Goal: Transaction & Acquisition: Obtain resource

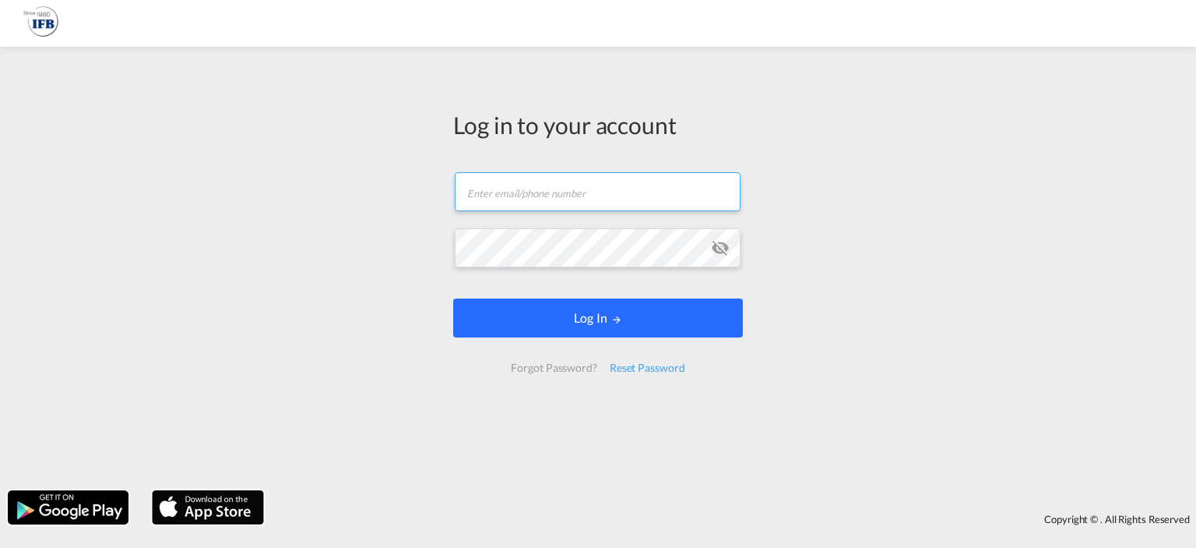
type input "[PERSON_NAME][EMAIL_ADDRESS][DOMAIN_NAME]"
click at [579, 314] on button "Log In" at bounding box center [598, 317] width 290 height 39
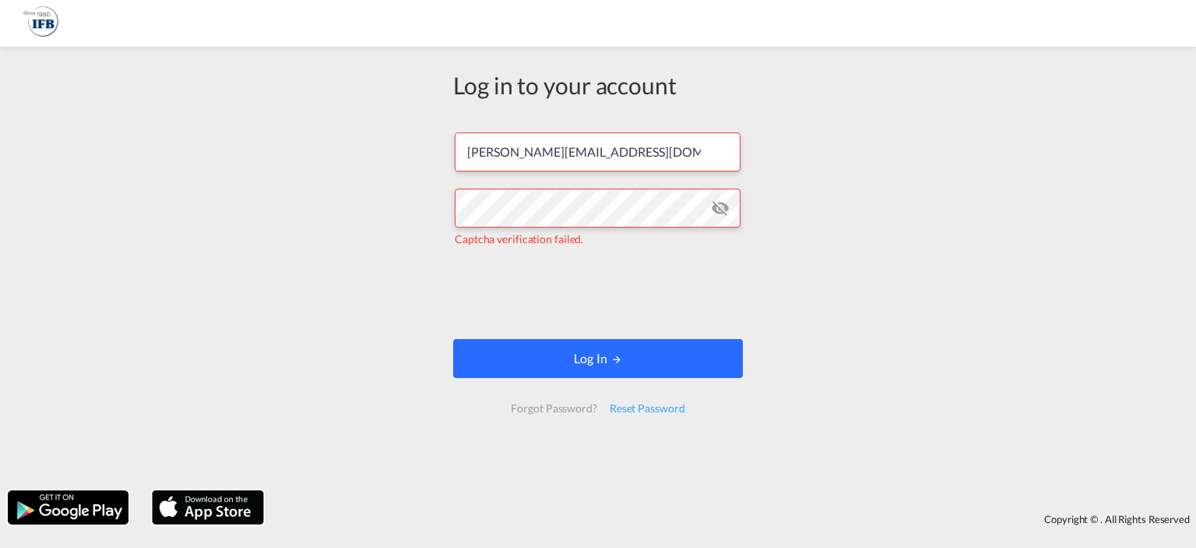
click at [541, 358] on button "Log In" at bounding box center [598, 358] width 290 height 39
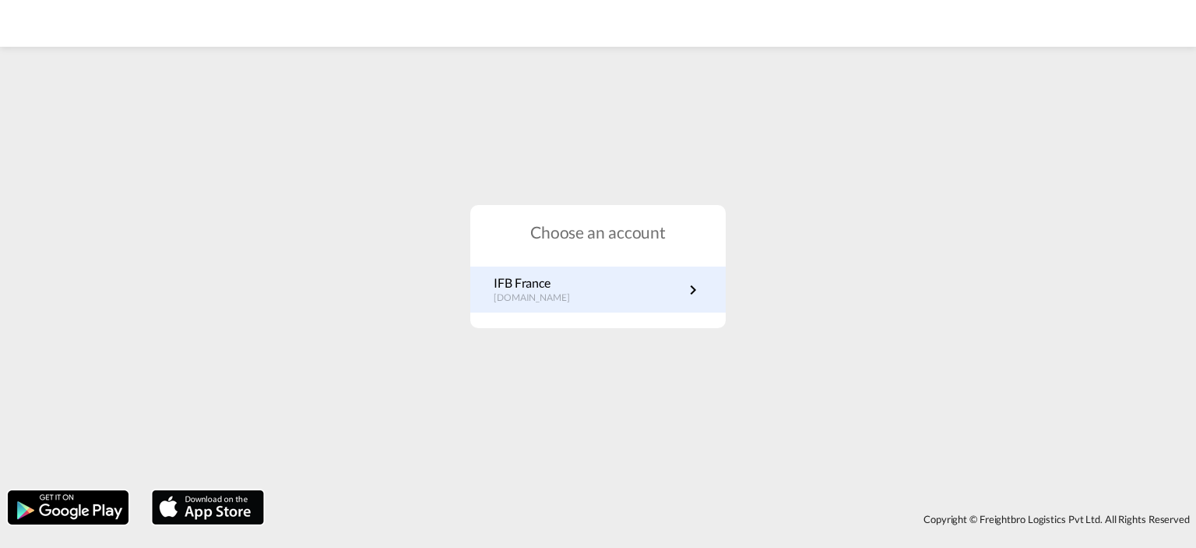
click at [582, 300] on link "IFB France fr.portal.ifb.com" at bounding box center [598, 289] width 209 height 30
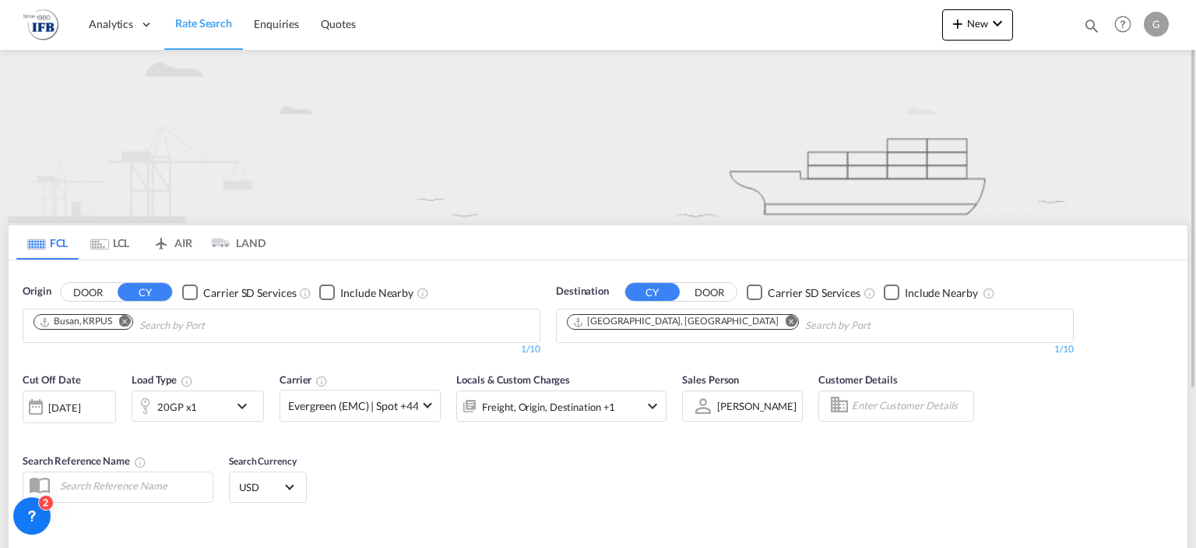
click at [127, 315] on md-icon "Remove" at bounding box center [125, 321] width 12 height 12
click at [786, 322] on md-icon "Remove" at bounding box center [792, 321] width 12 height 12
click at [379, 314] on body "Analytics Reports Rate Search Enquiries Quotes Analytics Reports" at bounding box center [598, 274] width 1196 height 548
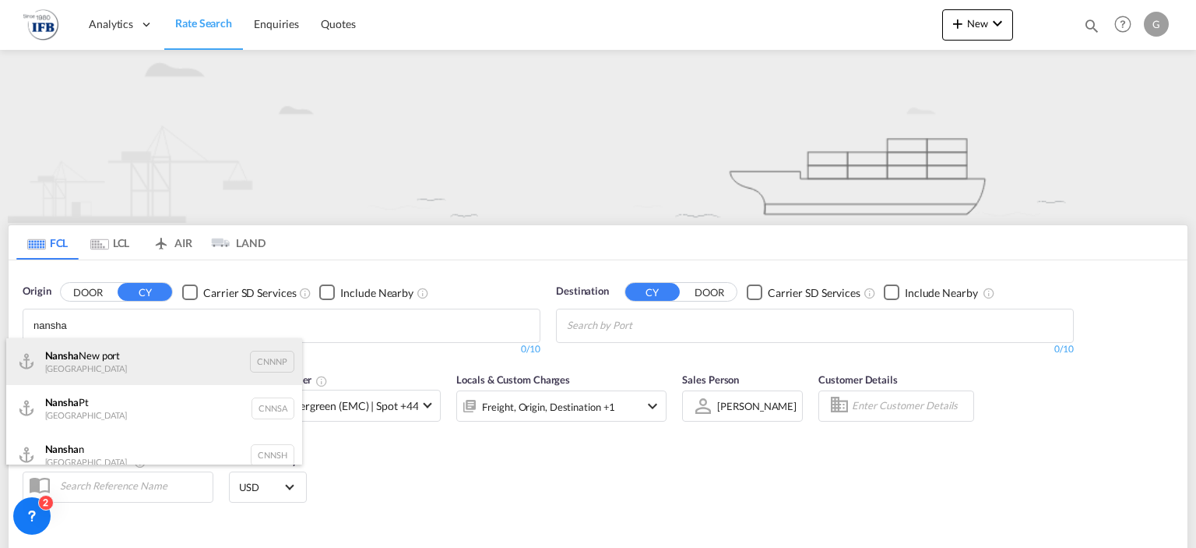
type input "nansha"
click at [203, 370] on div "Nansha New port China CNNNP" at bounding box center [154, 361] width 296 height 47
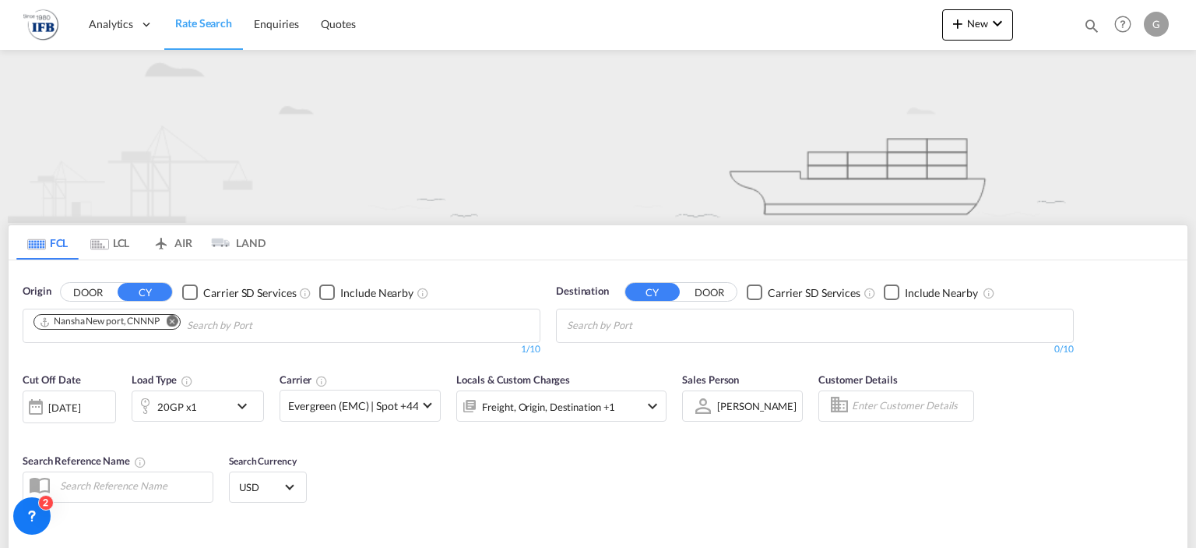
click at [175, 321] on md-icon "Remove" at bounding box center [173, 321] width 12 height 12
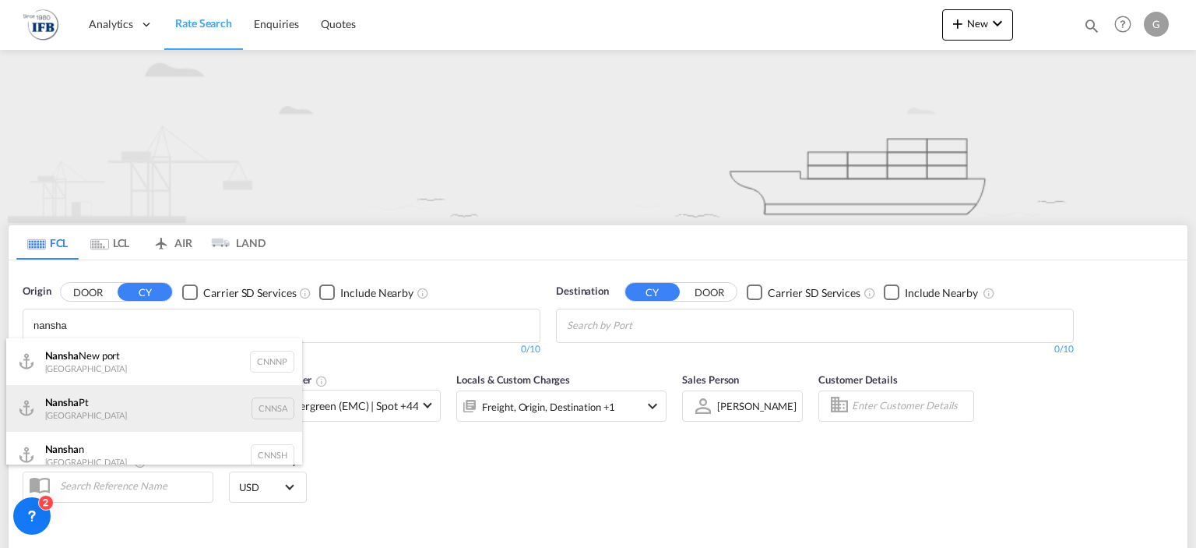
type input "nansha"
click at [118, 414] on div "Nansha Pt China CNNSA" at bounding box center [154, 408] width 296 height 47
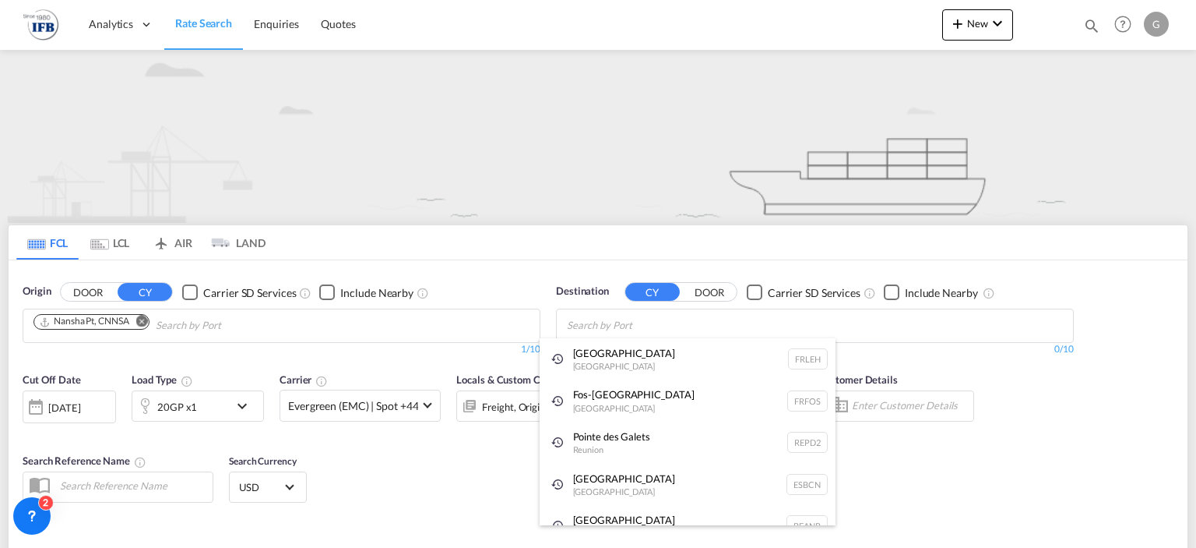
type input "a"
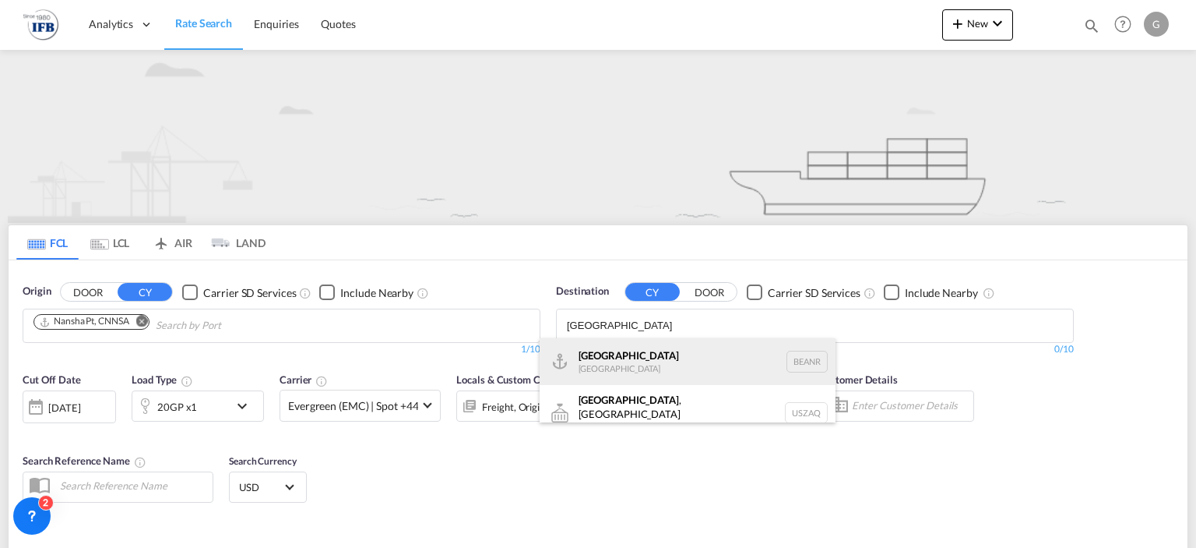
type input "[GEOGRAPHIC_DATA]"
click at [645, 358] on div "[GEOGRAPHIC_DATA] [GEOGRAPHIC_DATA] BEANR" at bounding box center [688, 361] width 296 height 47
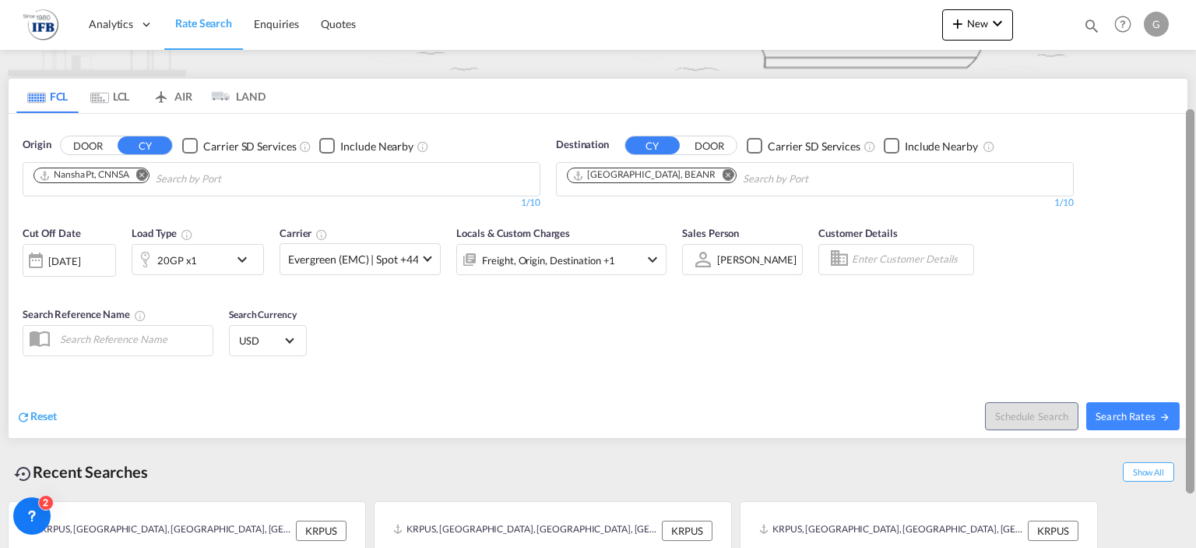
drag, startPoint x: 1192, startPoint y: 151, endPoint x: 1196, endPoint y: 255, distance: 103.7
click at [1196, 255] on div at bounding box center [1194, 275] width 3 height 541
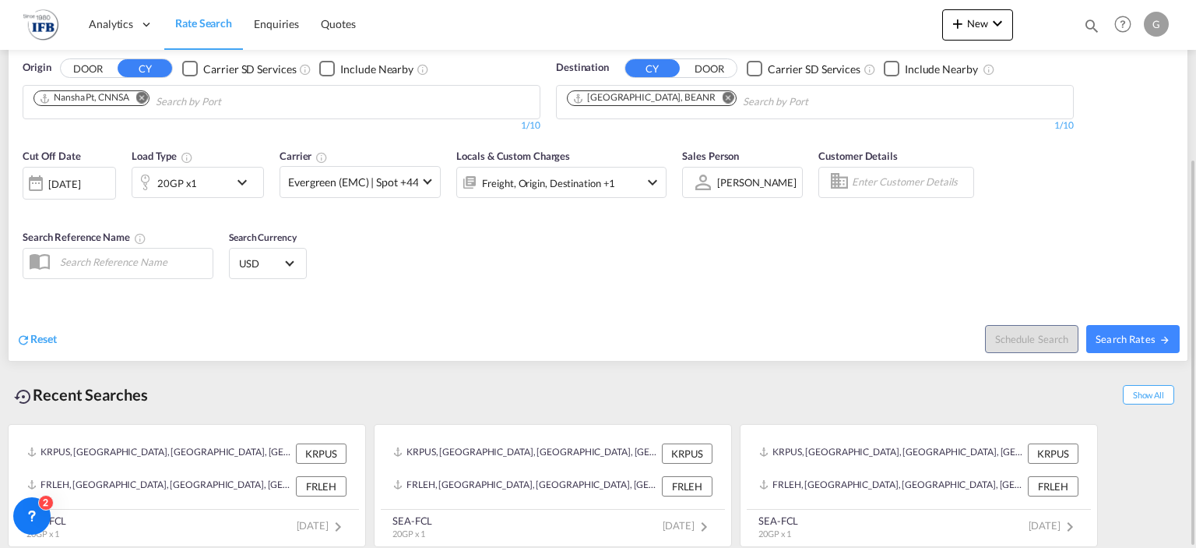
click at [242, 175] on md-icon "icon-chevron-down" at bounding box center [246, 182] width 26 height 19
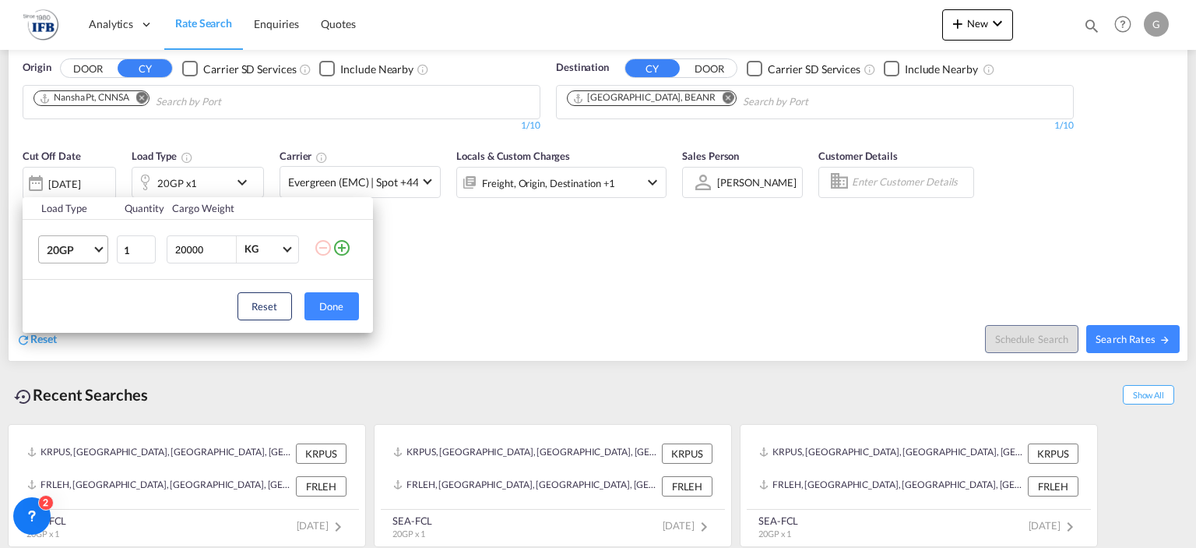
click at [97, 250] on span "Choose: \a20GP" at bounding box center [98, 247] width 9 height 9
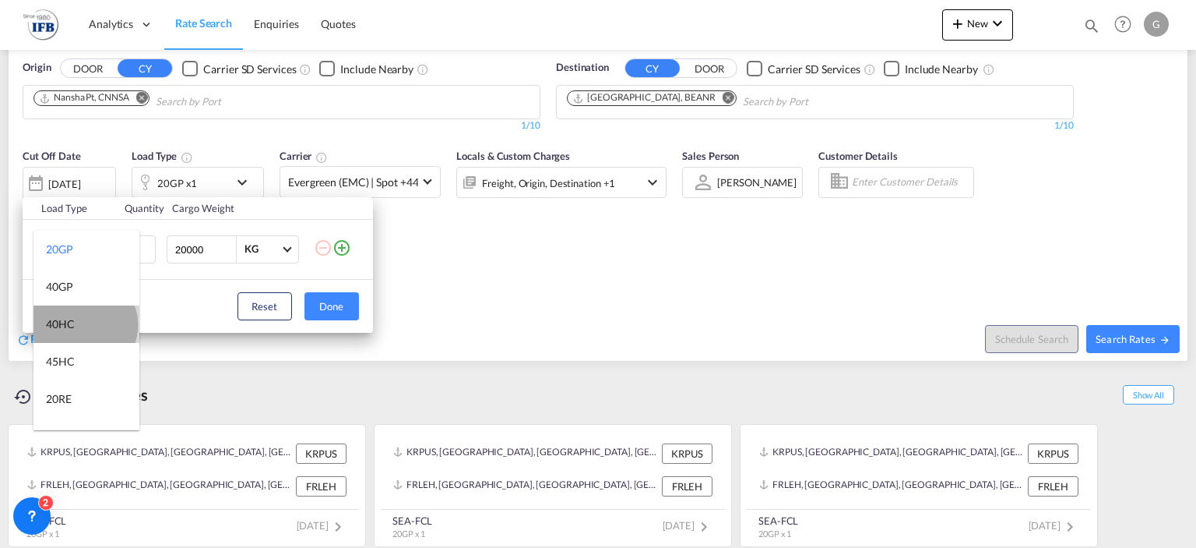
click at [84, 325] on md-option "40HC" at bounding box center [86, 323] width 106 height 37
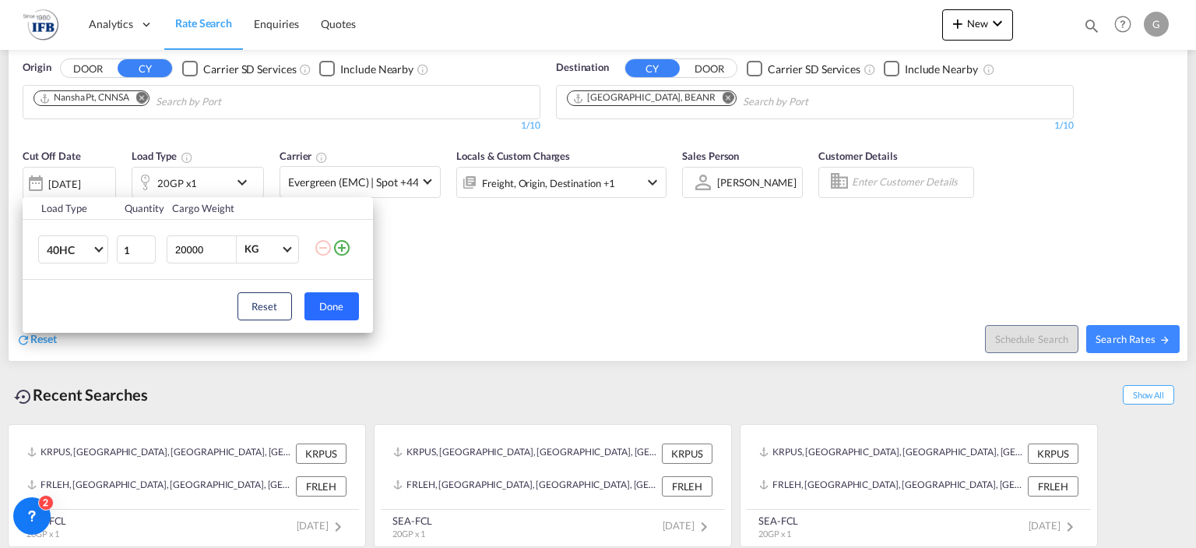
click at [324, 315] on button "Done" at bounding box center [332, 306] width 55 height 28
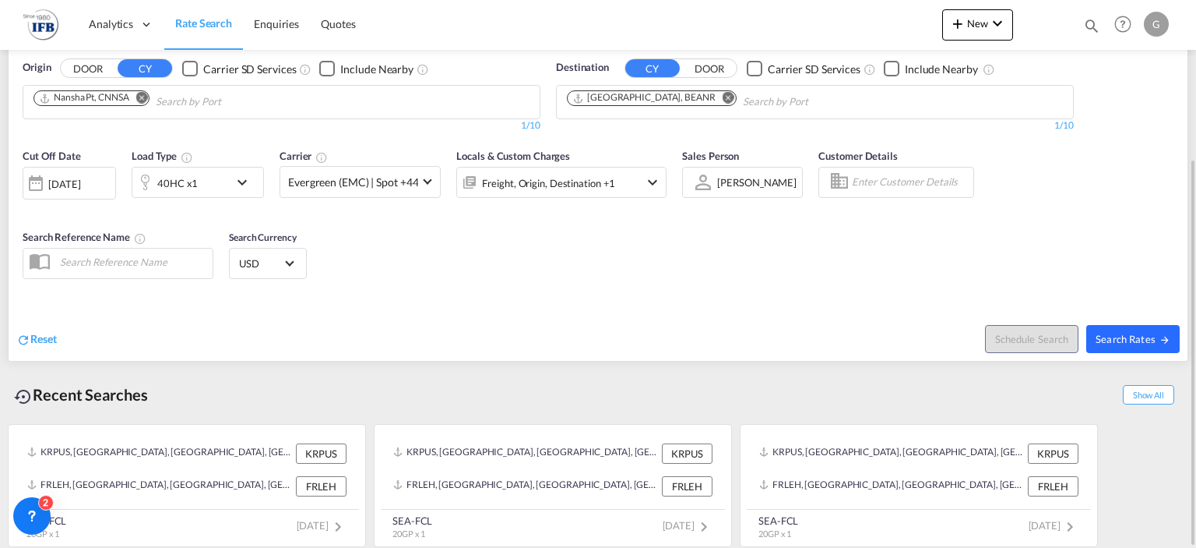
click at [1104, 335] on span "Search Rates" at bounding box center [1133, 339] width 75 height 12
type input "CNNSA to BEANR / [DATE]"
